Goal: Task Accomplishment & Management: Complete application form

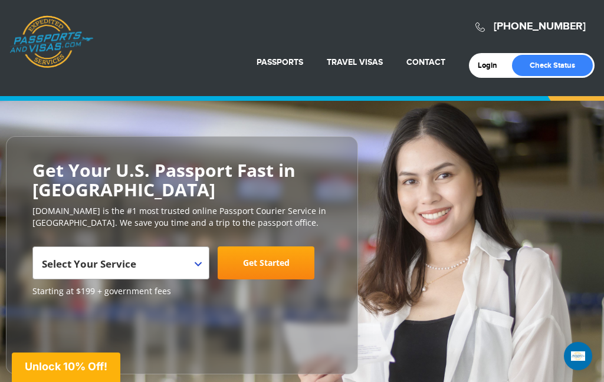
click at [187, 264] on span "Select Your Service" at bounding box center [119, 267] width 155 height 33
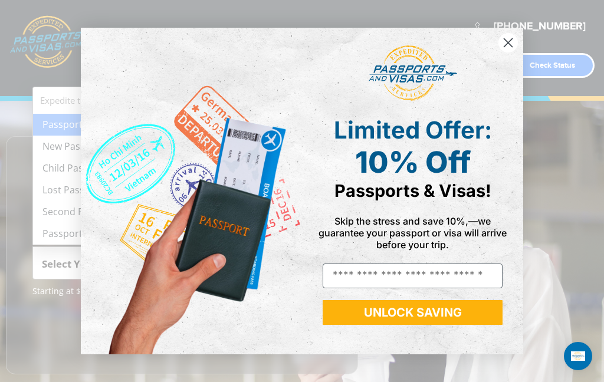
click at [499, 53] on circle "Close dialog" at bounding box center [508, 42] width 19 height 19
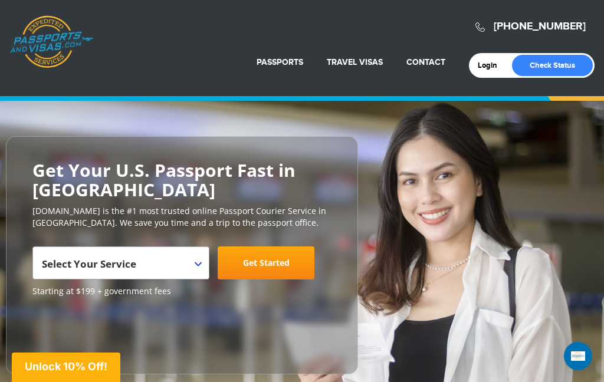
click at [179, 259] on span "Select Your Service" at bounding box center [119, 267] width 155 height 33
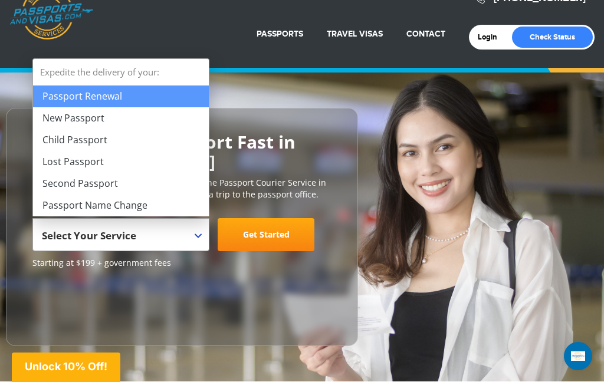
scroll to position [50, 0]
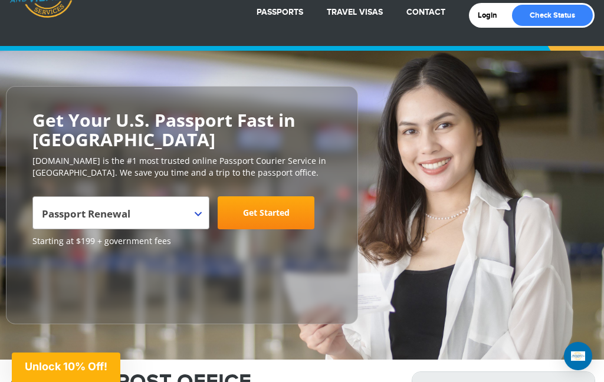
select select "**********"
click at [263, 210] on link "Get Started" at bounding box center [266, 213] width 97 height 33
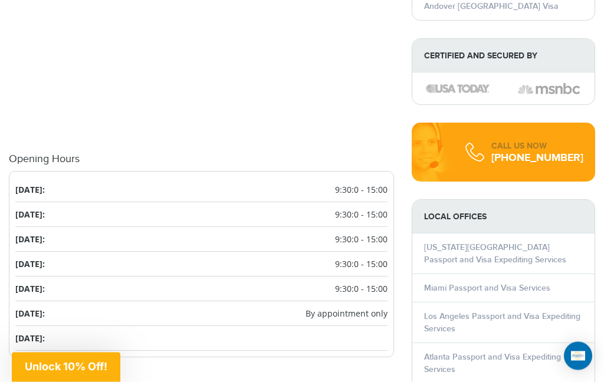
scroll to position [1395, 0]
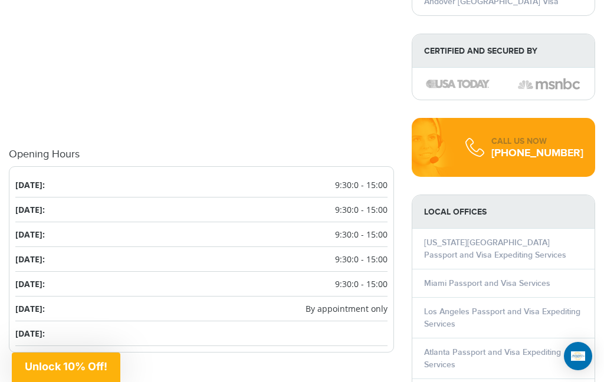
click at [363, 327] on li "[DATE]:" at bounding box center [201, 334] width 372 height 25
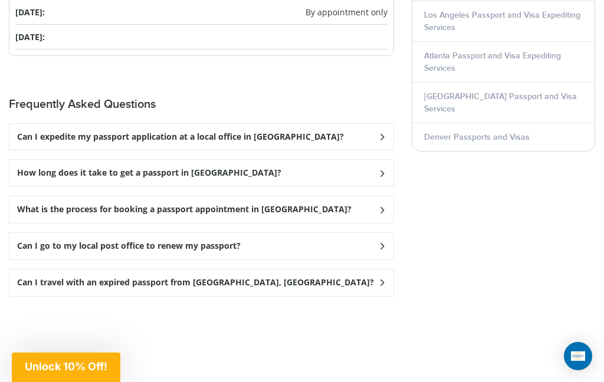
scroll to position [1693, 0]
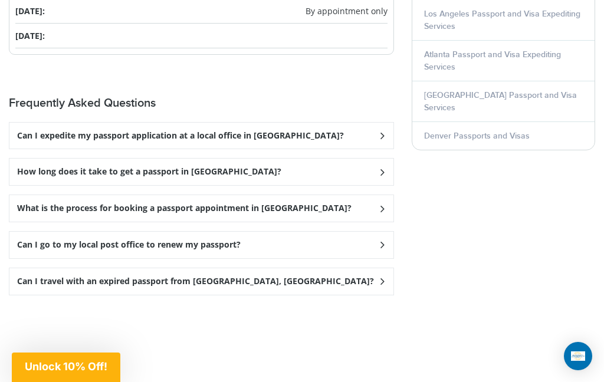
click at [384, 139] on icon at bounding box center [382, 136] width 12 height 8
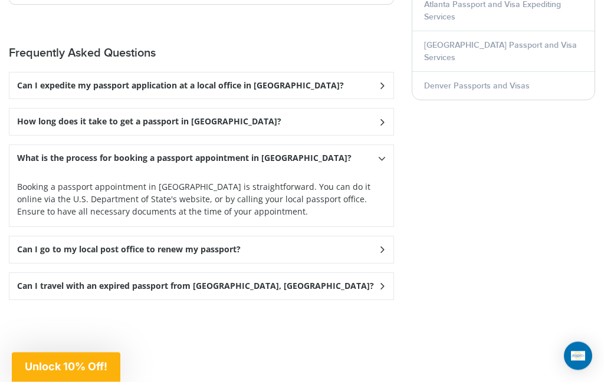
scroll to position [1745, 0]
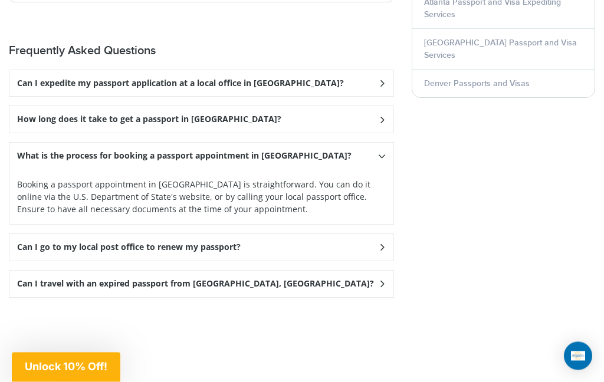
click at [372, 97] on div "Can I go to my local post office to renew my passport?" at bounding box center [201, 84] width 384 height 27
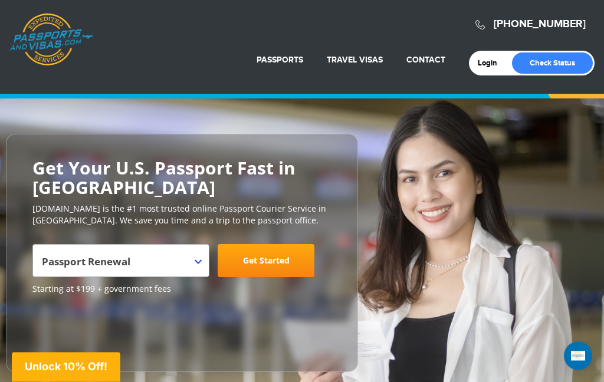
scroll to position [0, 0]
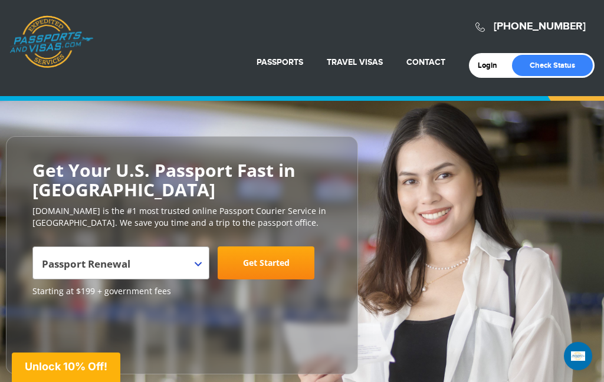
click at [175, 251] on span "Passport Renewal" at bounding box center [119, 267] width 155 height 33
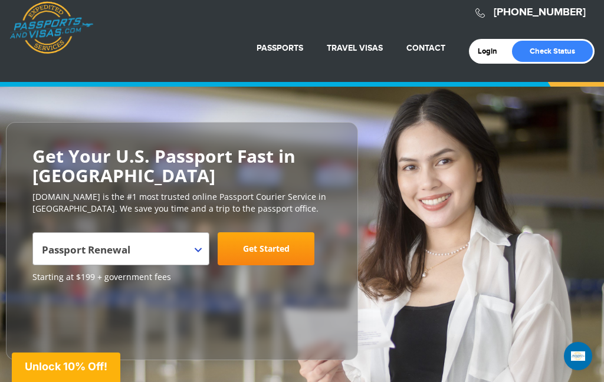
click at [279, 243] on link "Get Started" at bounding box center [266, 249] width 97 height 33
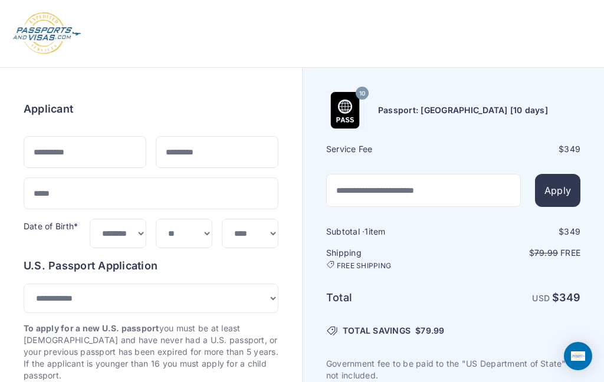
select select "***"
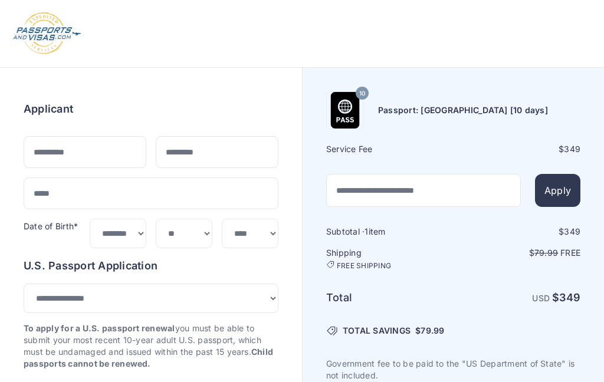
select select "*******"
